Goal: Task Accomplishment & Management: Manage account settings

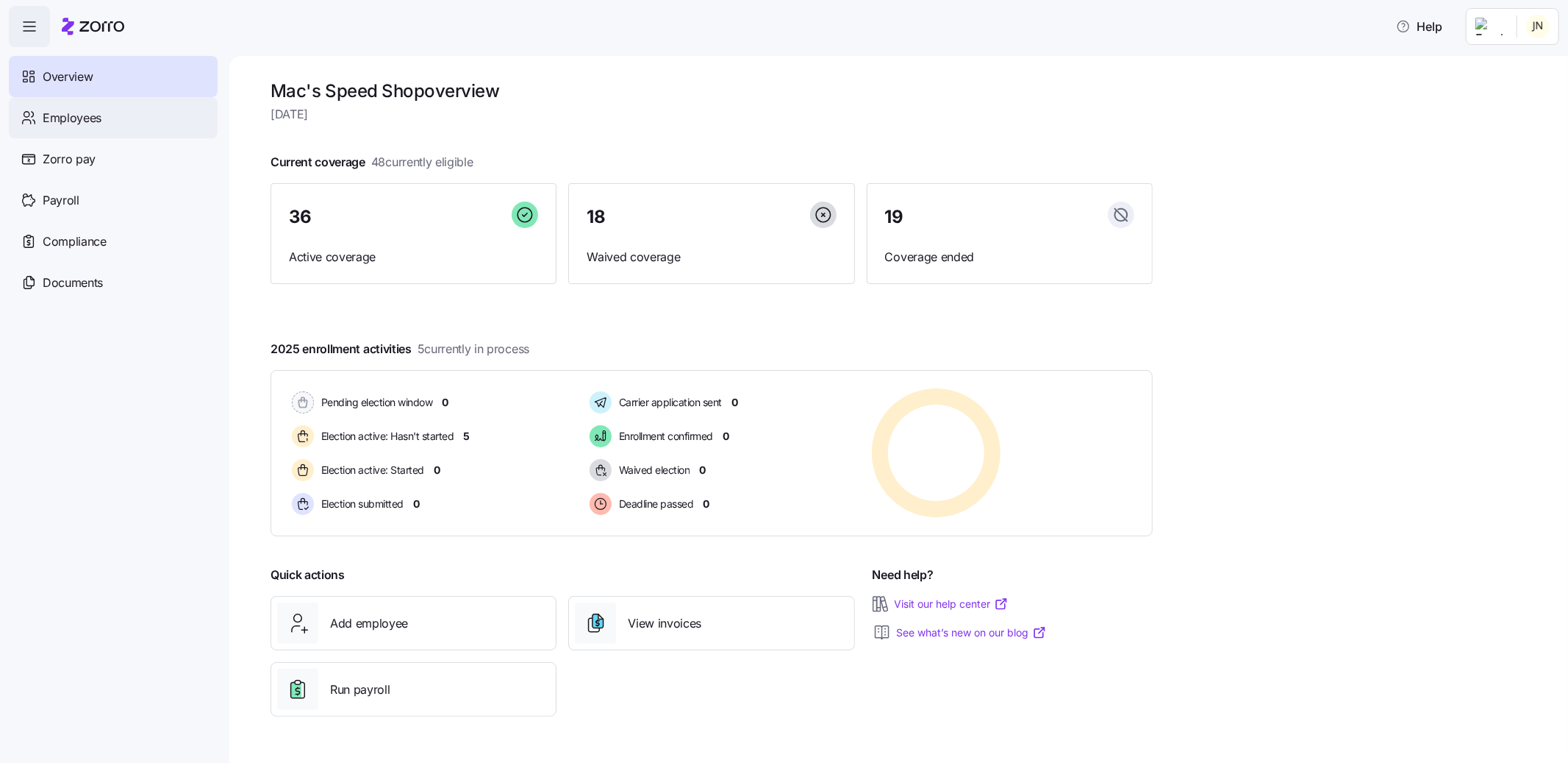
click at [99, 118] on span "Employees" at bounding box center [71, 118] width 59 height 19
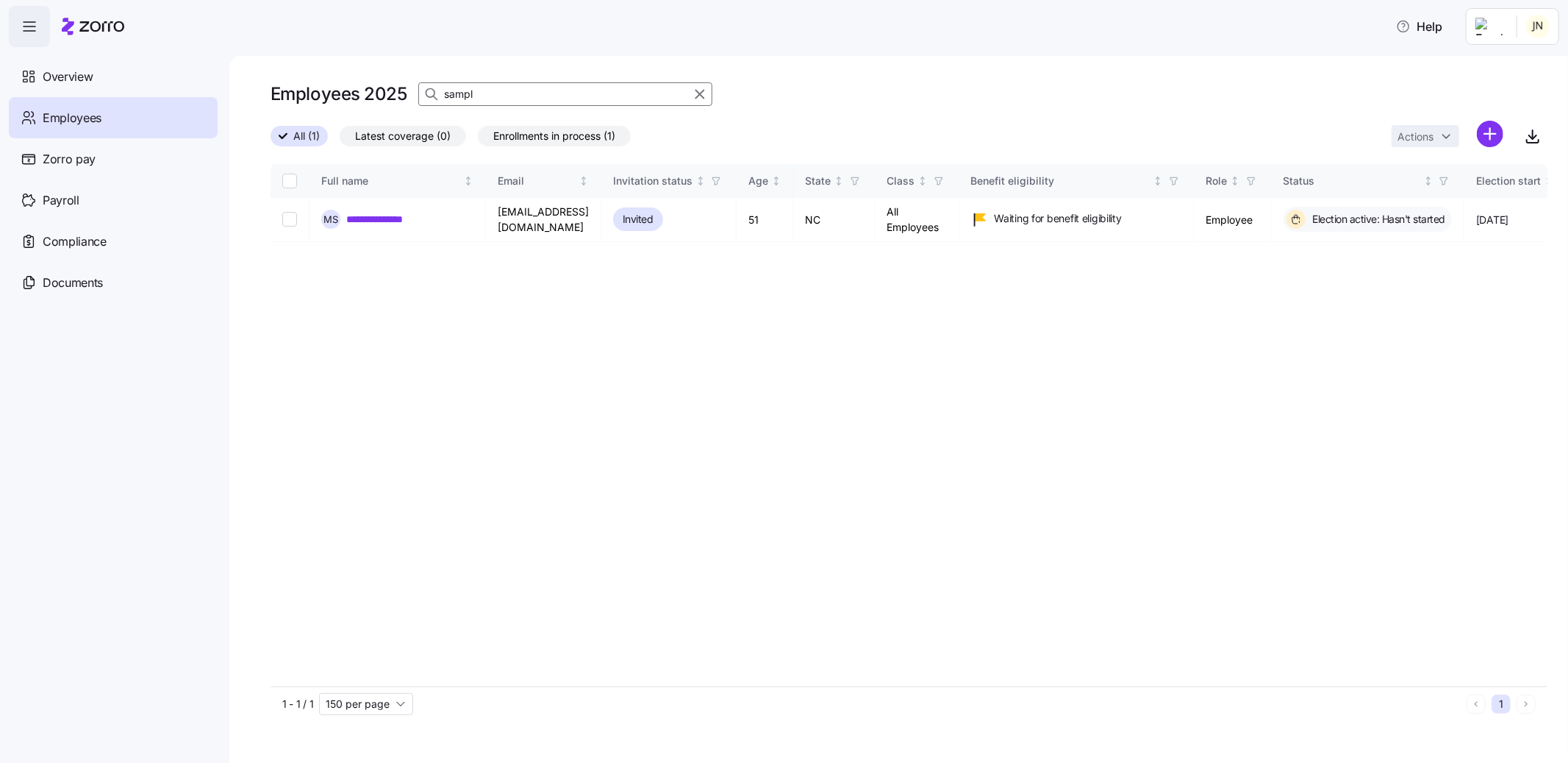
click at [709, 92] on div at bounding box center [693, 94] width 37 height 22
click at [702, 92] on icon "button" at bounding box center [700, 94] width 16 height 18
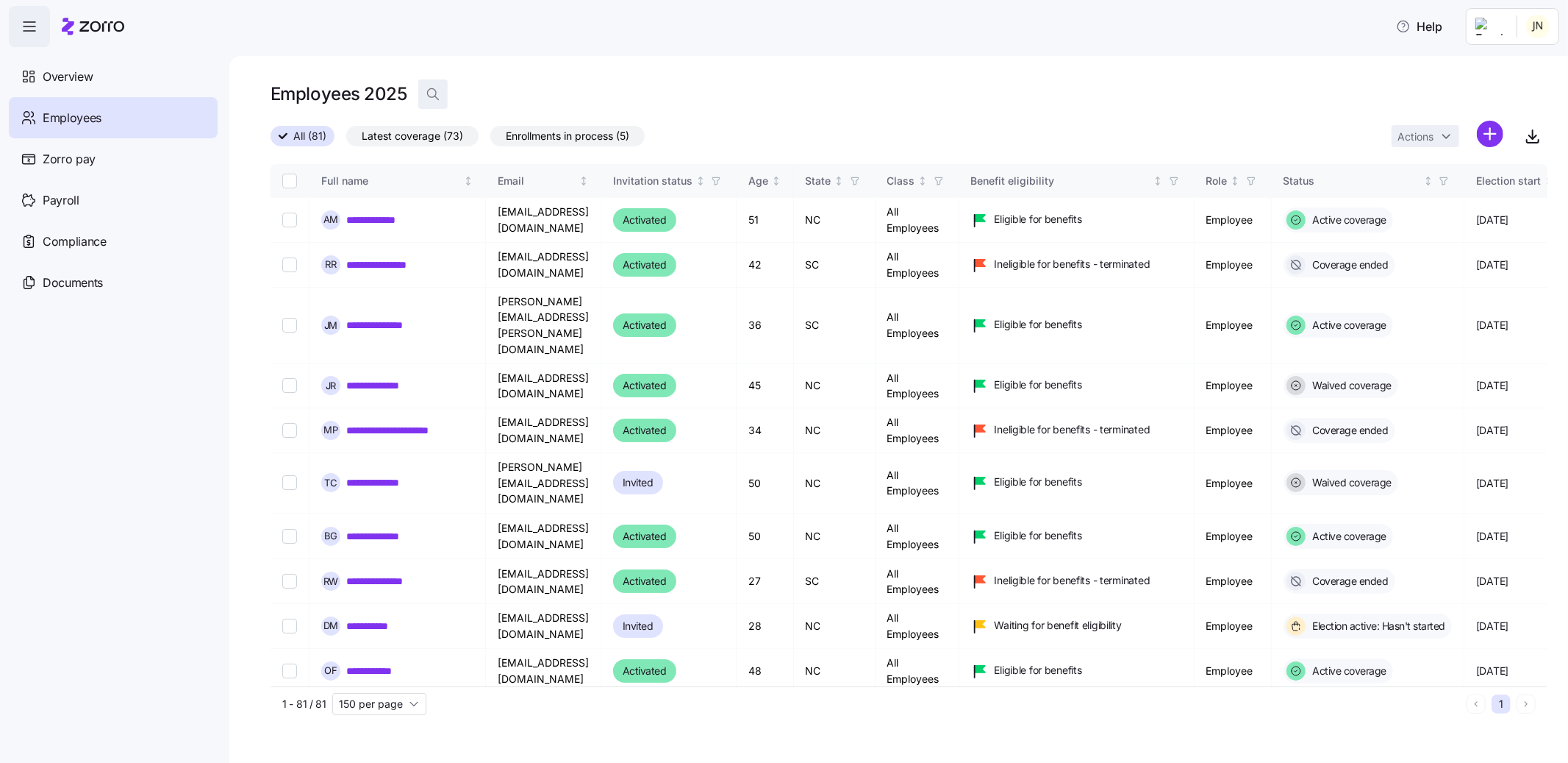
click at [432, 84] on span "button" at bounding box center [433, 94] width 28 height 28
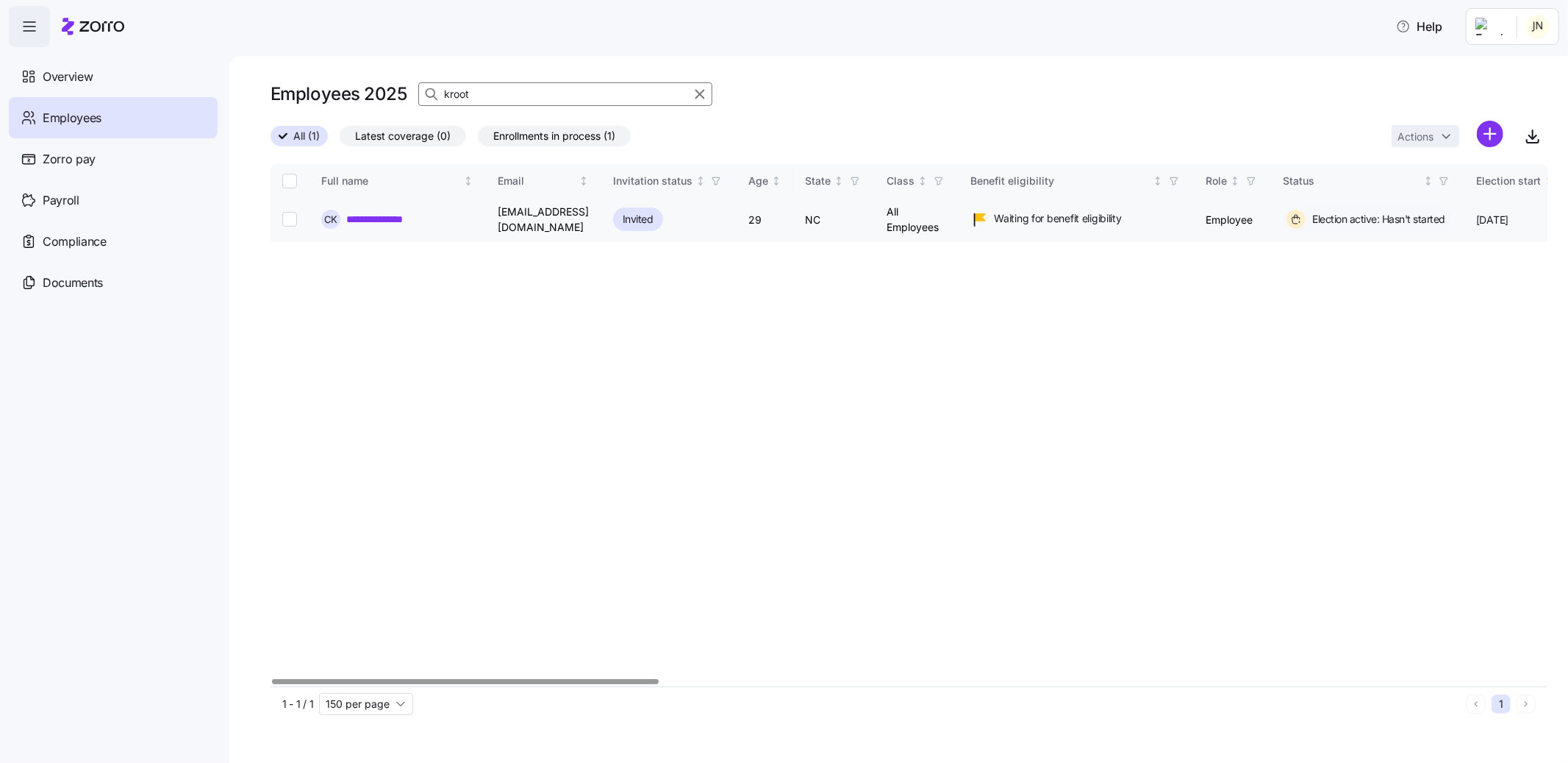
type input "kroot"
click at [378, 221] on link "**********" at bounding box center [382, 219] width 72 height 15
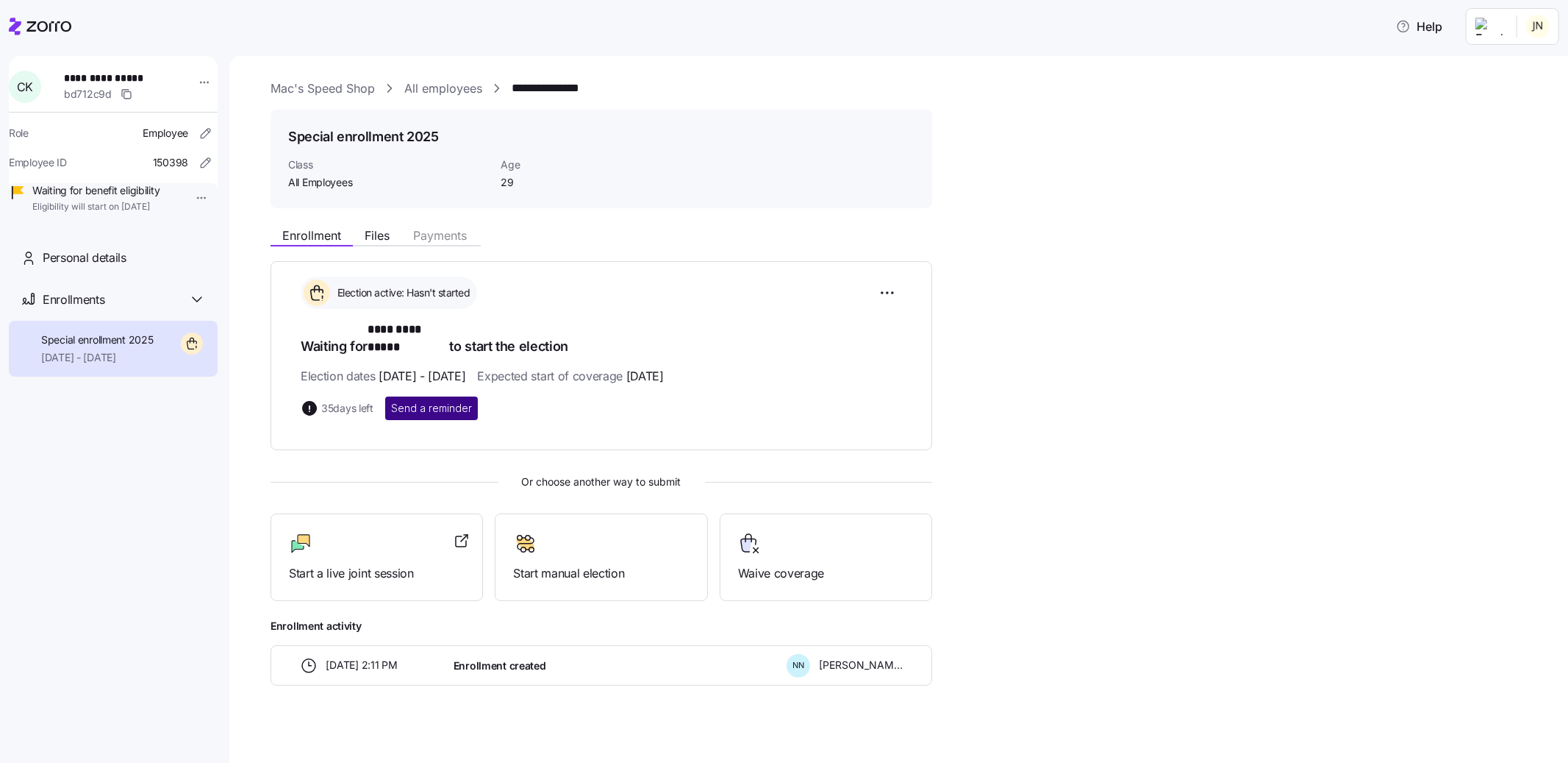
click at [432, 401] on span "Send a reminder" at bounding box center [431, 408] width 80 height 15
click at [457, 84] on link "All employees" at bounding box center [443, 88] width 77 height 19
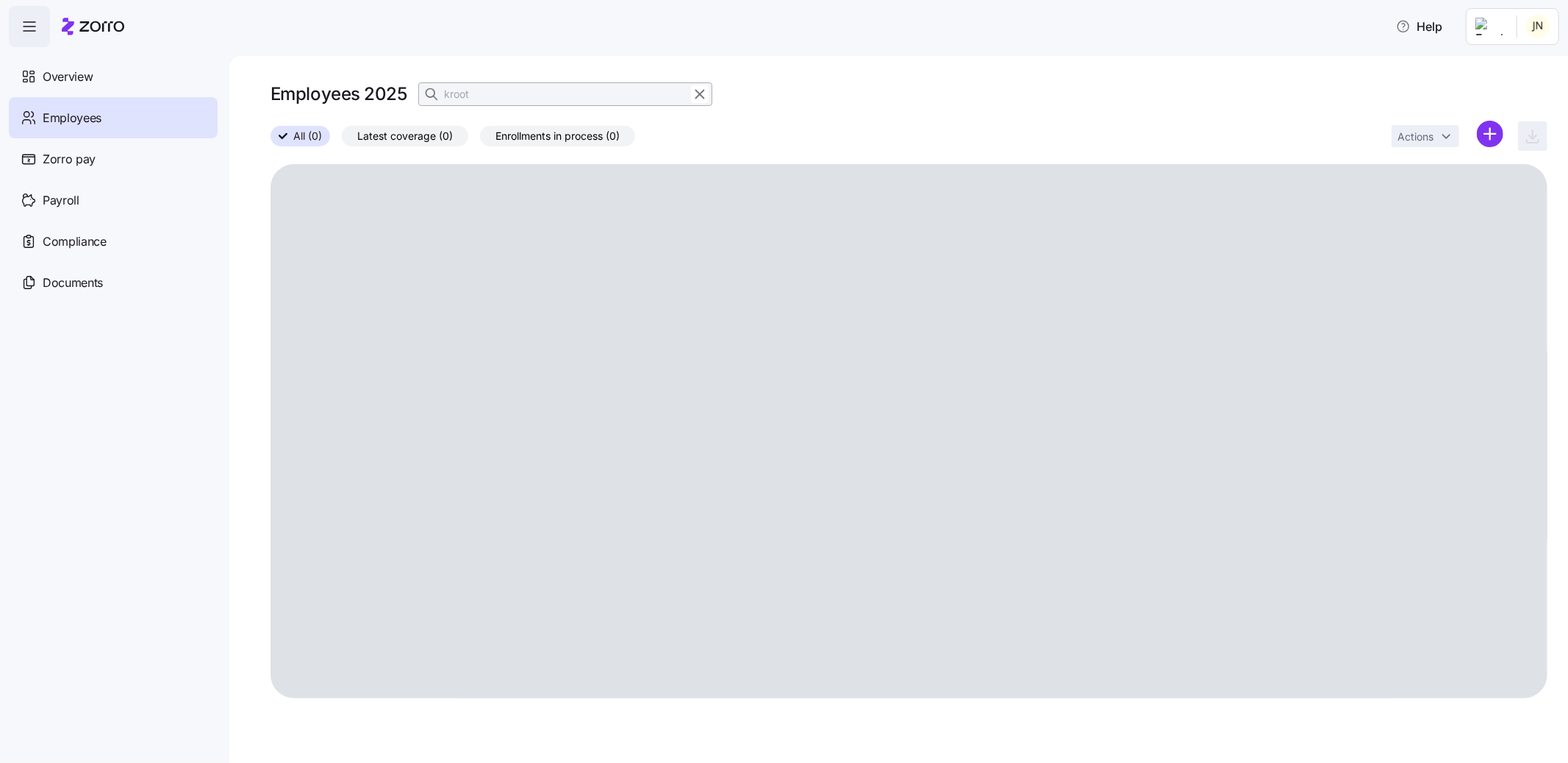
click at [714, 103] on div "Employees 2025 kroot" at bounding box center [909, 94] width 1277 height 30
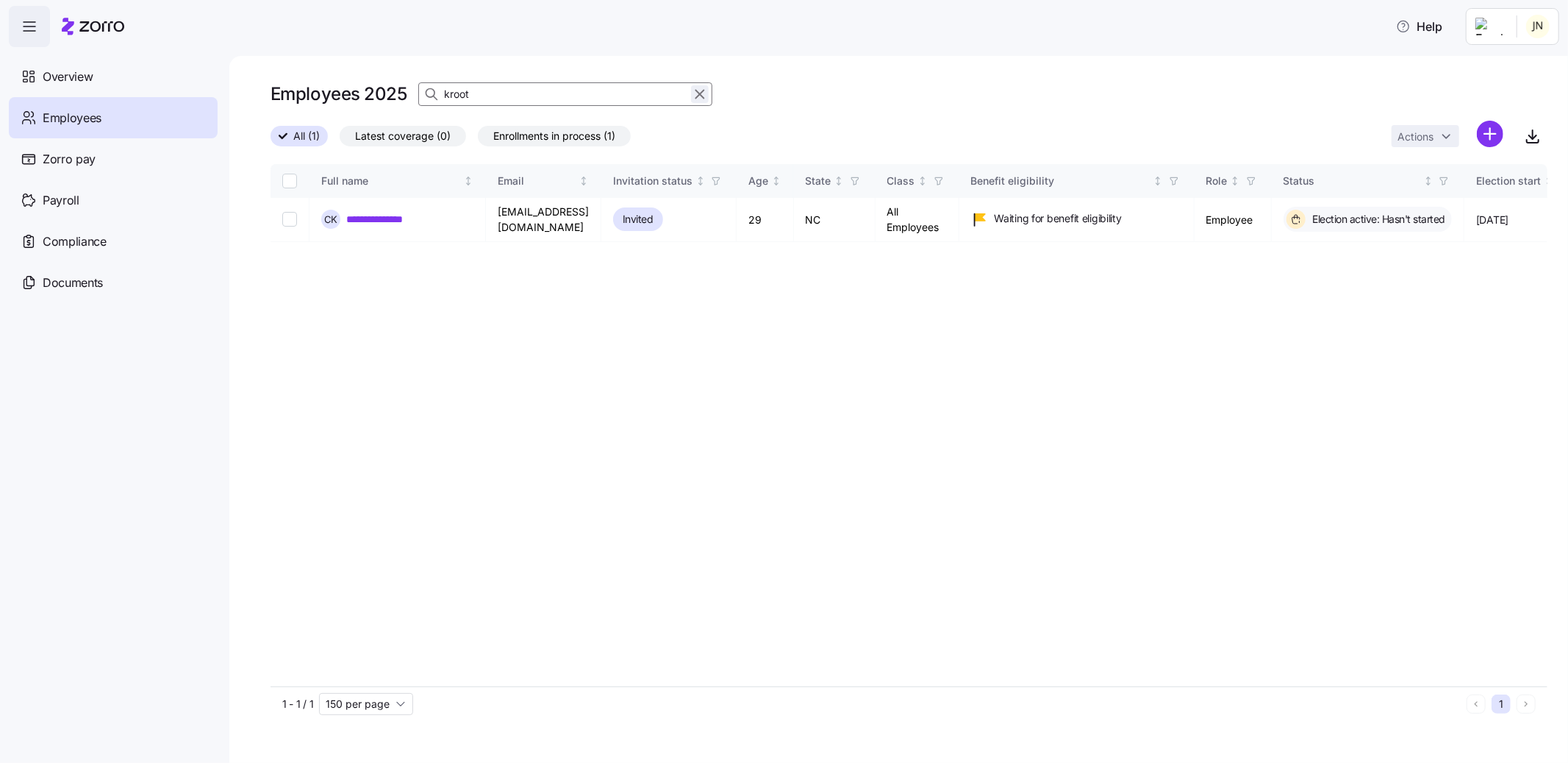
click at [696, 87] on icon "button" at bounding box center [700, 94] width 16 height 18
click at [701, 93] on div "Employees 2025 kroot" at bounding box center [909, 94] width 1277 height 30
click at [629, 89] on div "Employees 2025 kroot" at bounding box center [909, 94] width 1277 height 30
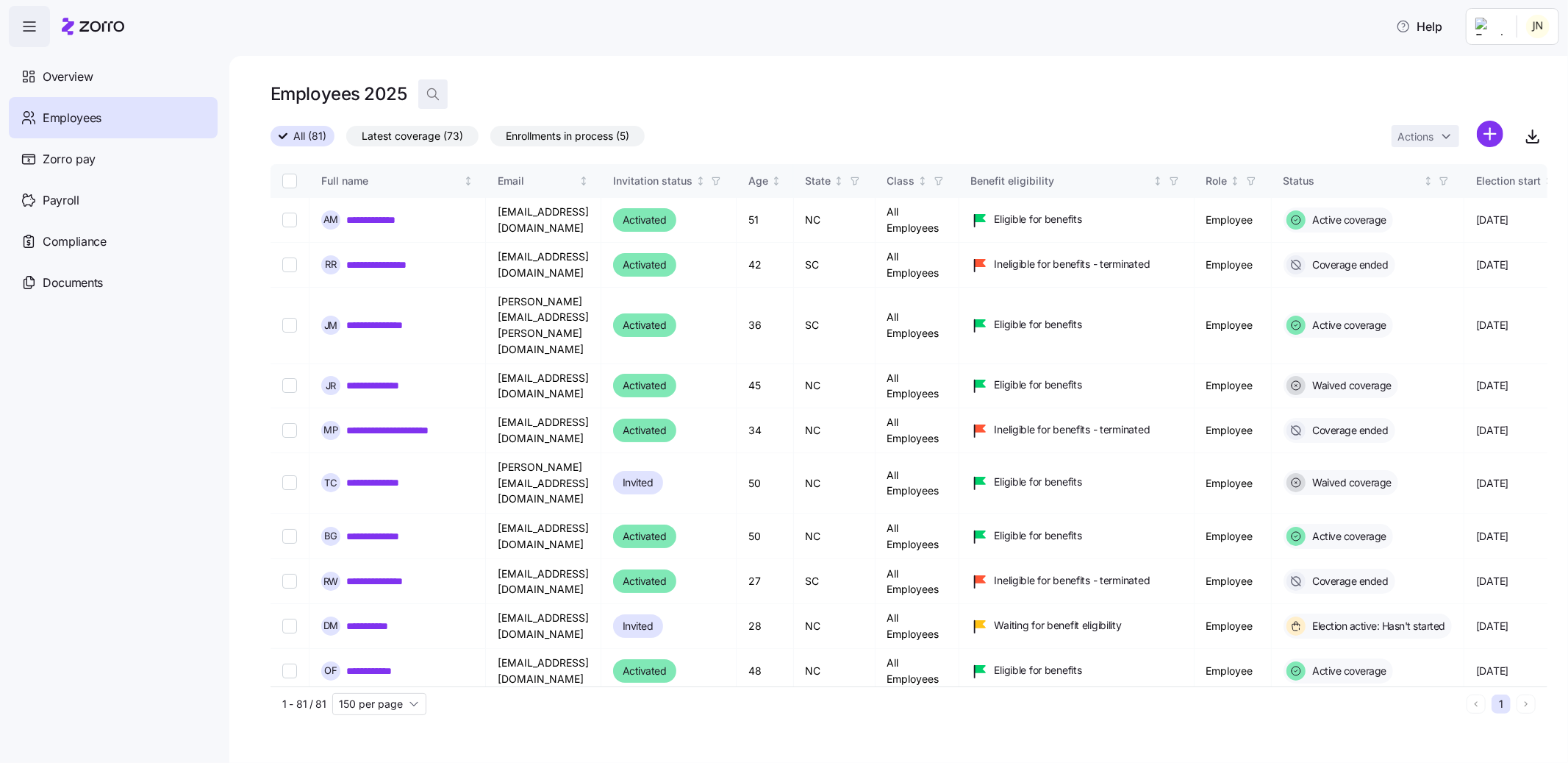
click at [438, 93] on icon "button" at bounding box center [433, 93] width 15 height 15
click at [480, 93] on input at bounding box center [565, 94] width 294 height 24
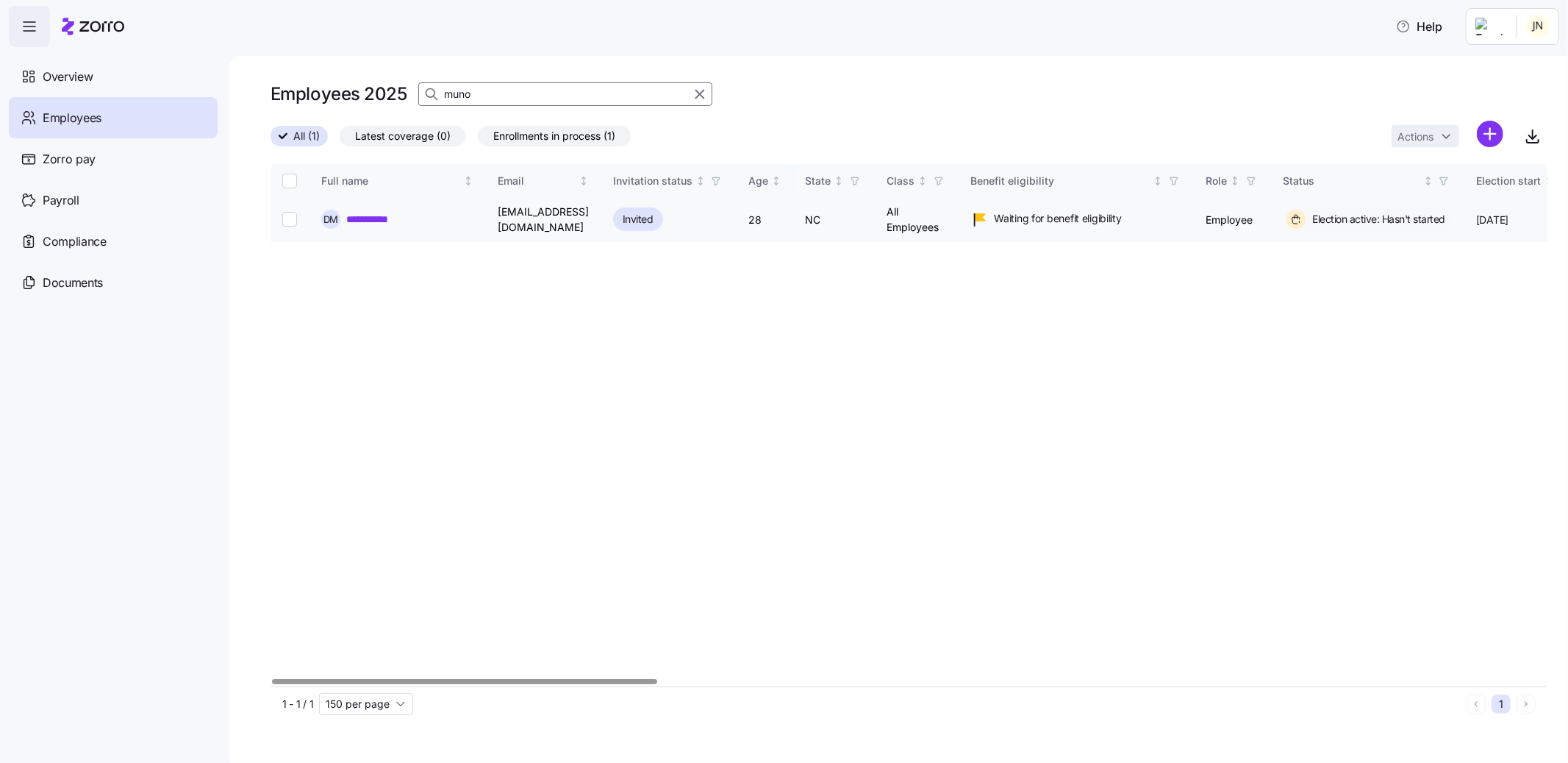
type input "muno"
click at [372, 217] on link "**********" at bounding box center [376, 219] width 61 height 15
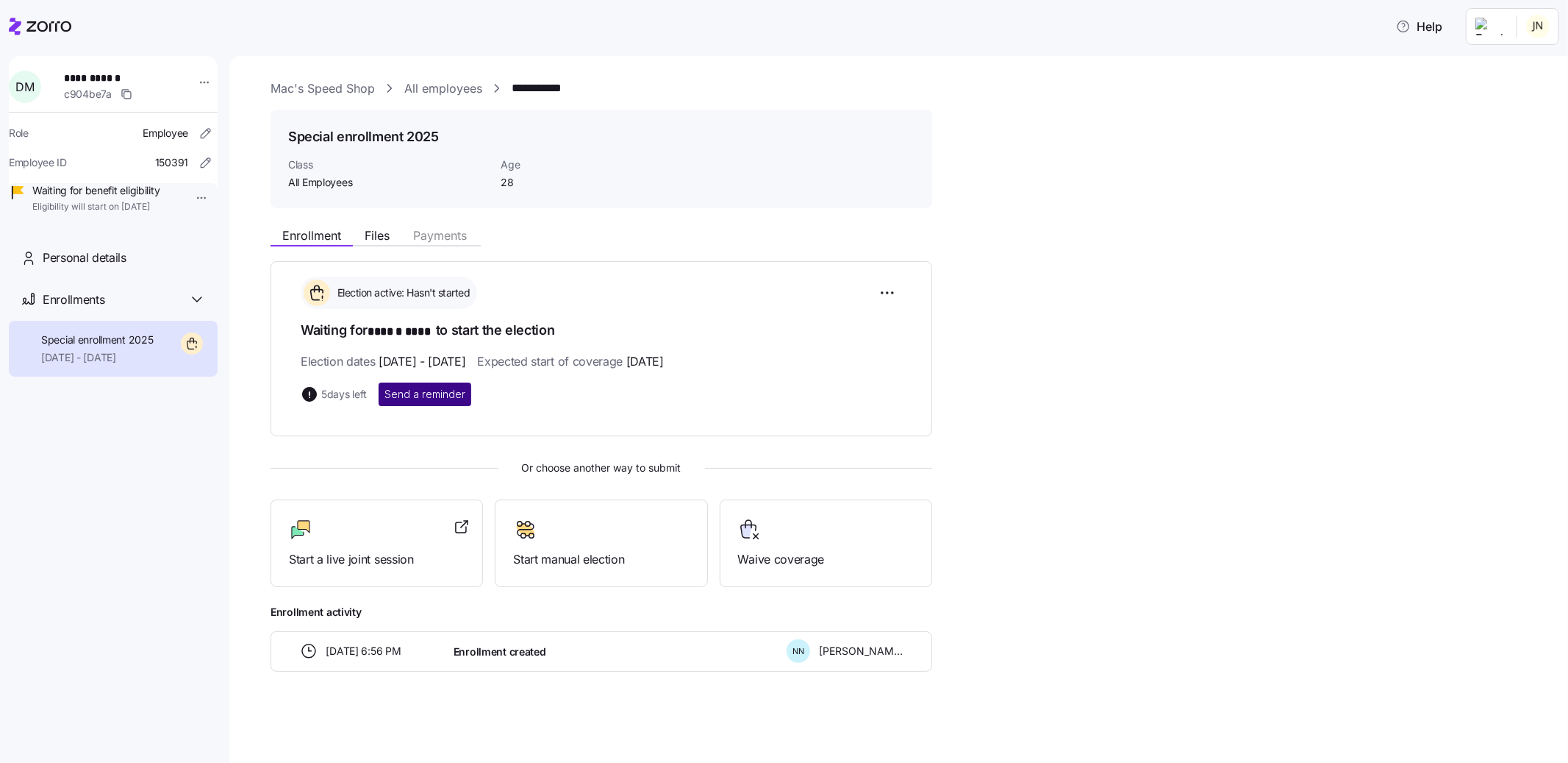
click at [412, 398] on span "Send a reminder" at bounding box center [424, 393] width 80 height 15
click at [450, 86] on link "All employees" at bounding box center [443, 88] width 77 height 19
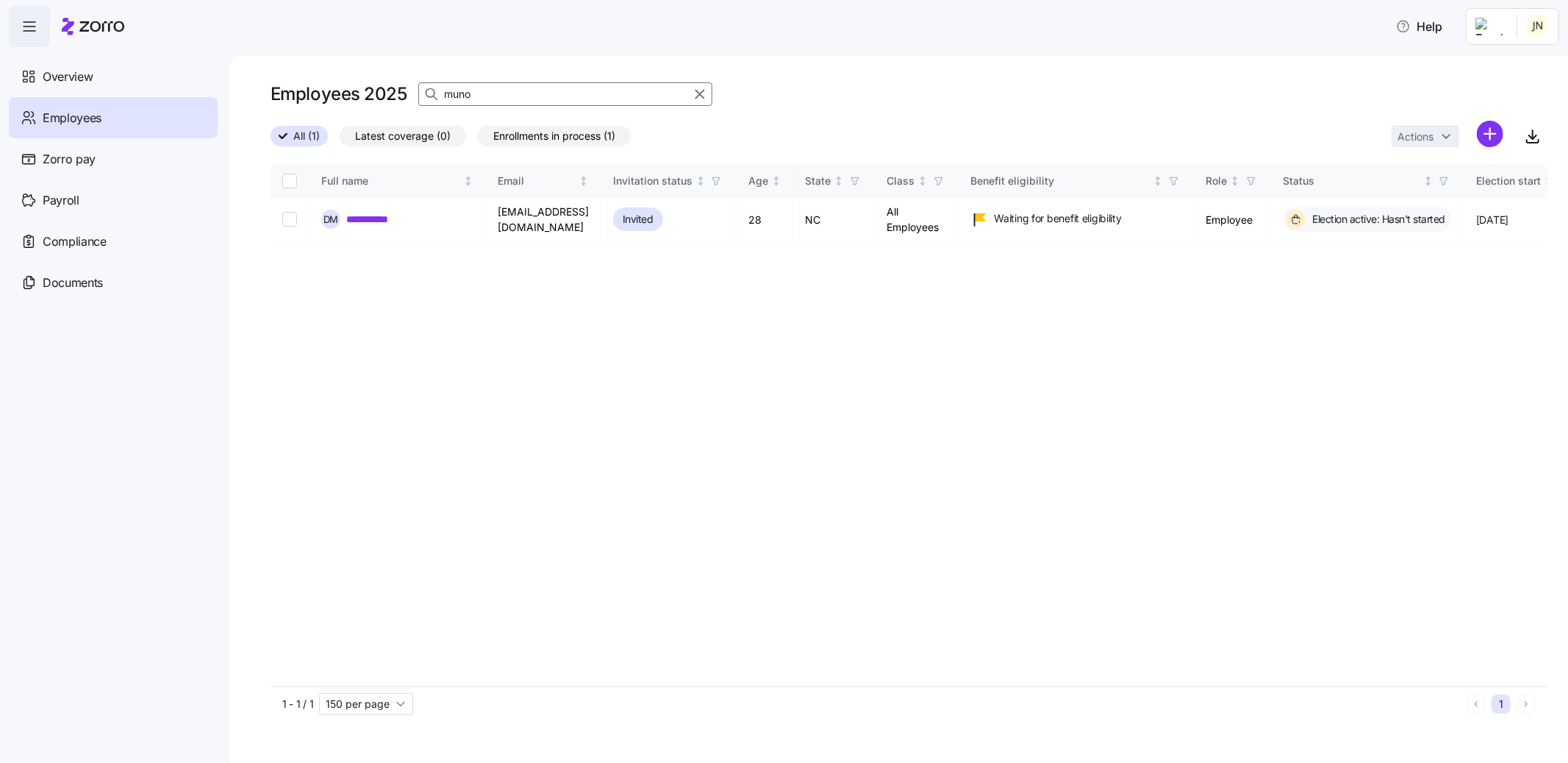
click at [552, 99] on input "muno" at bounding box center [565, 94] width 294 height 24
type input "sampl"
click at [378, 217] on link "**********" at bounding box center [387, 219] width 82 height 15
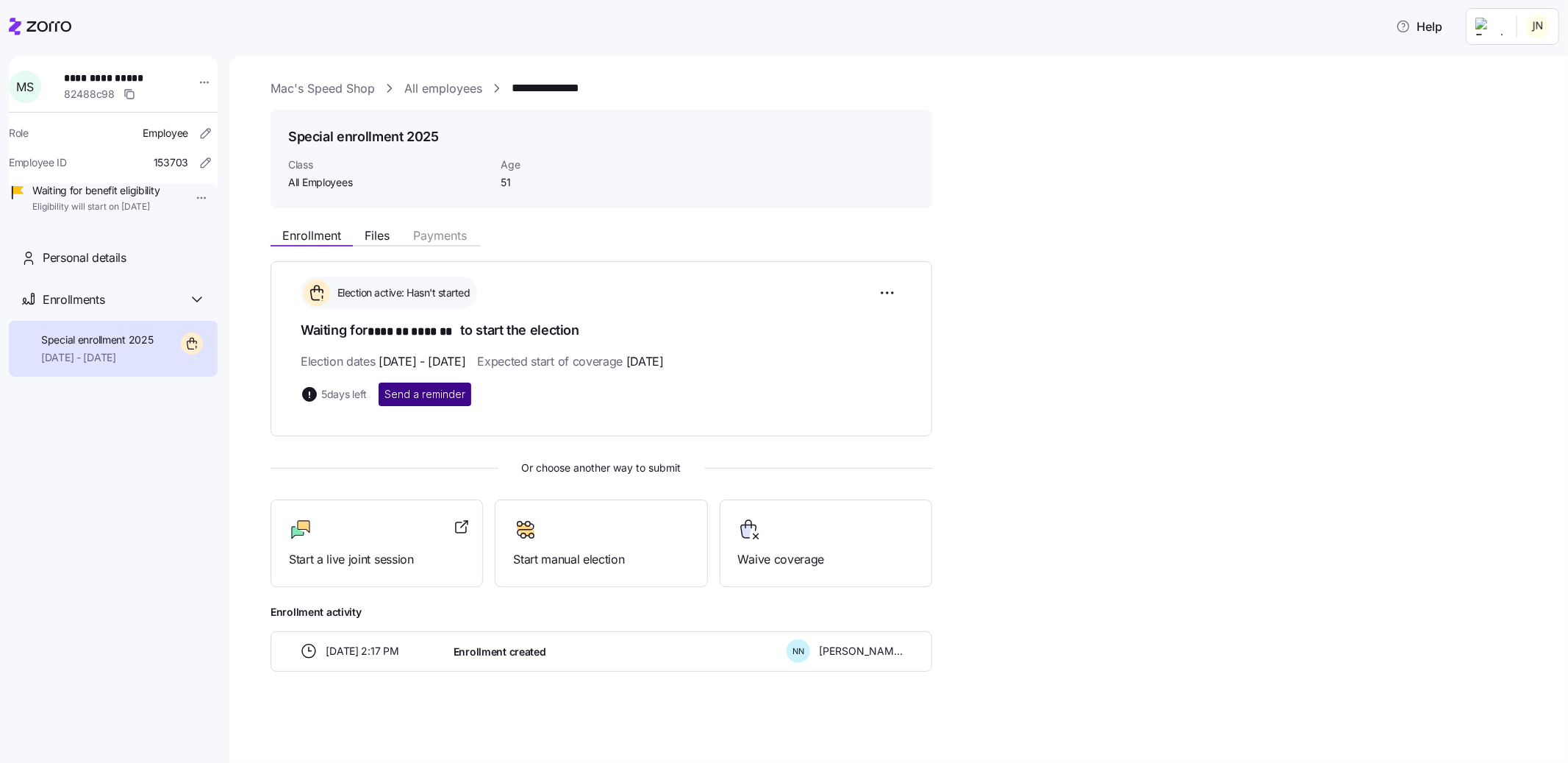
click at [432, 395] on span "Send a reminder" at bounding box center [424, 393] width 80 height 15
click at [422, 87] on link "All employees" at bounding box center [443, 88] width 77 height 19
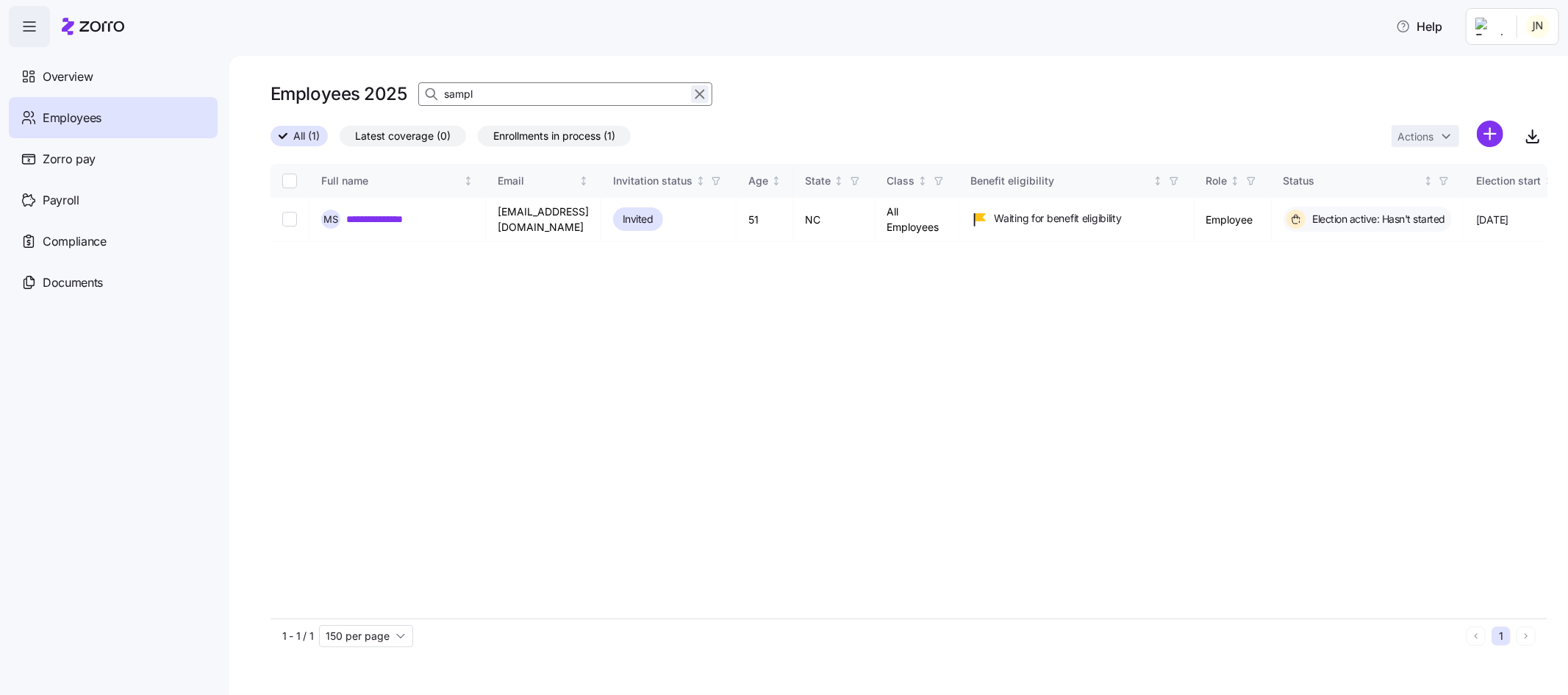
click at [705, 95] on icon "button" at bounding box center [700, 94] width 16 height 18
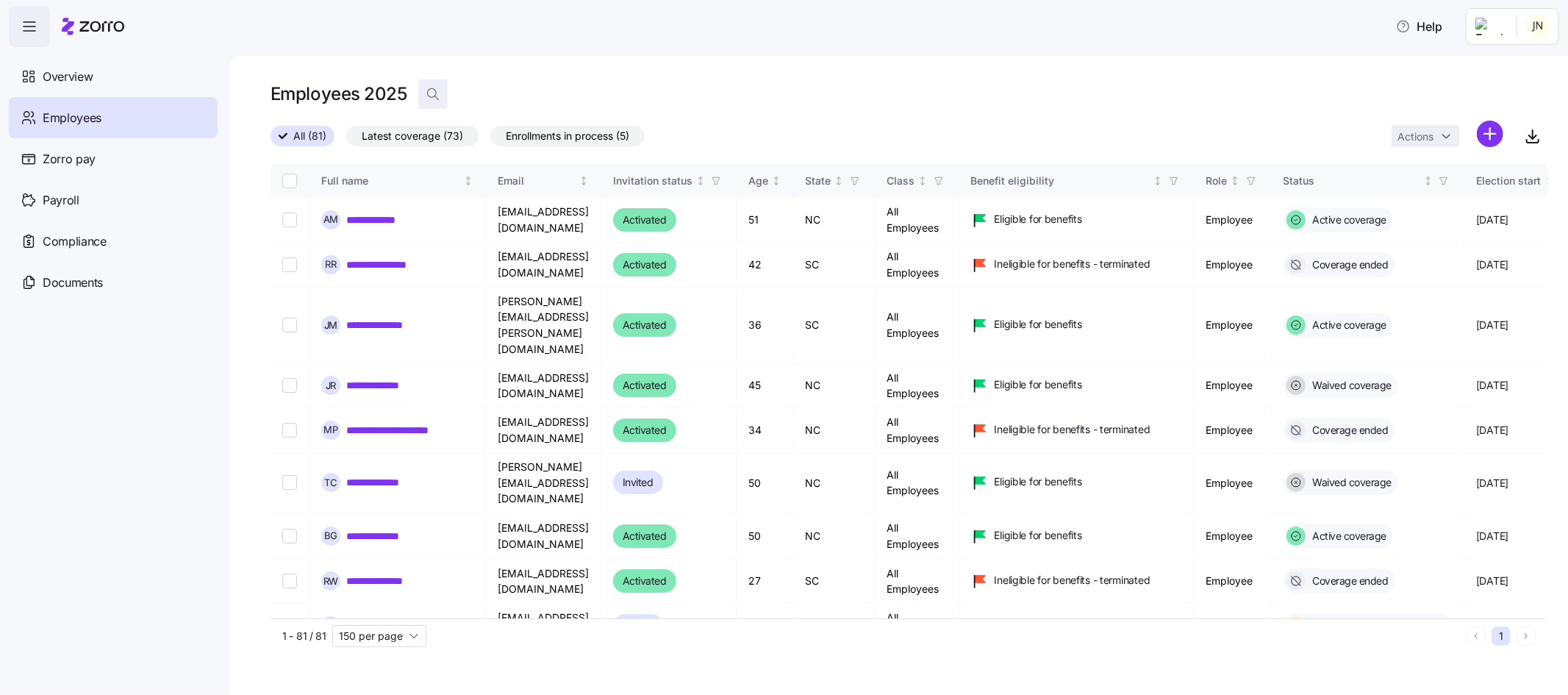
click at [426, 89] on icon "button" at bounding box center [433, 93] width 15 height 15
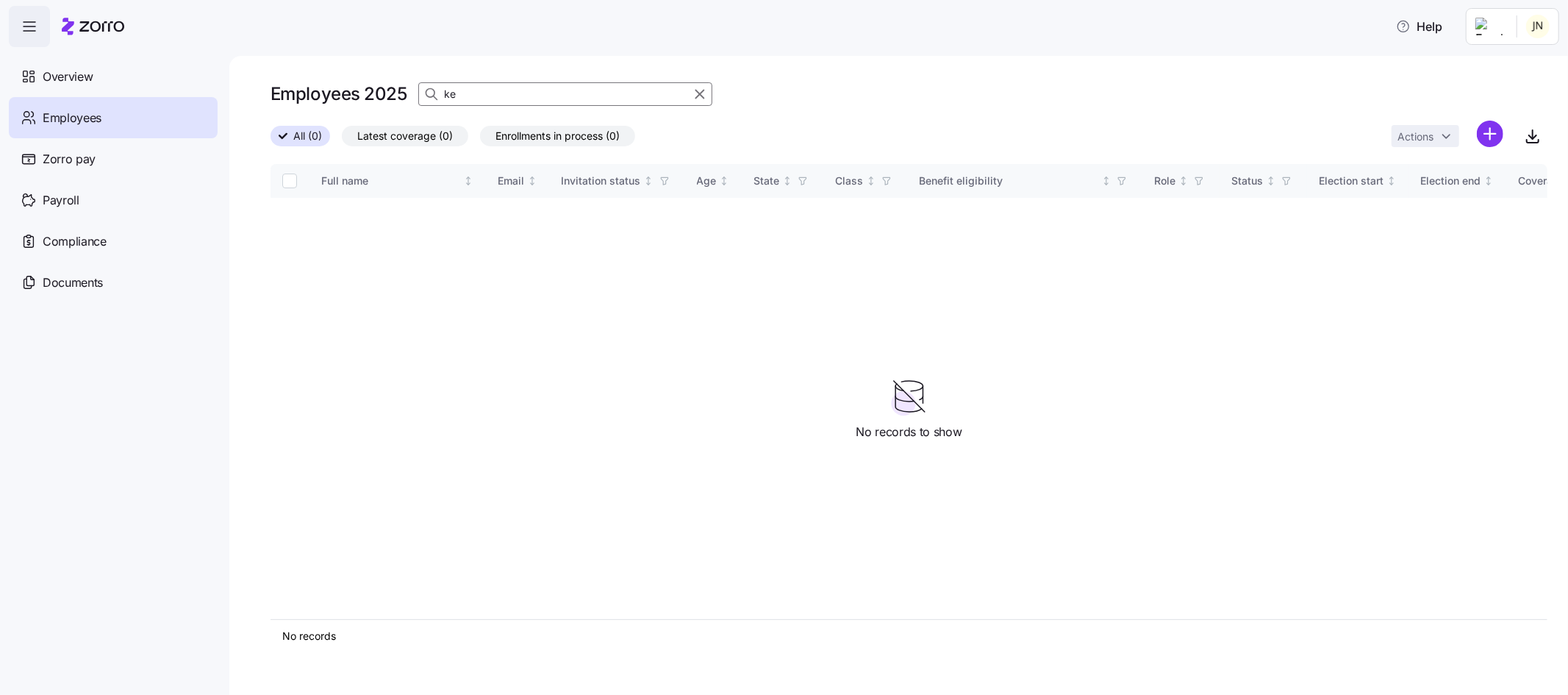
type input "k"
type input "A"
